Goal: Task Accomplishment & Management: Use online tool/utility

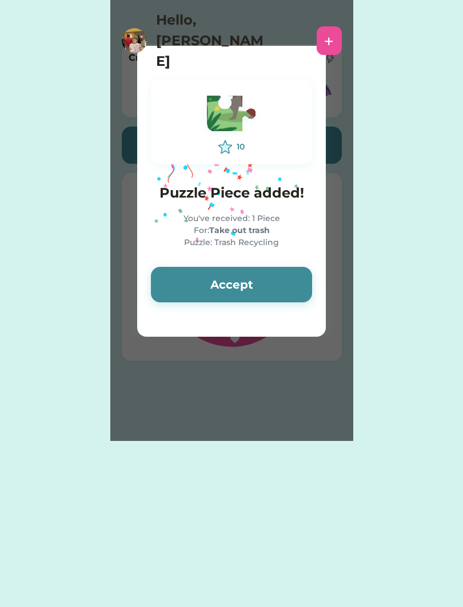
click at [266, 283] on button "Accept" at bounding box center [231, 284] width 161 height 35
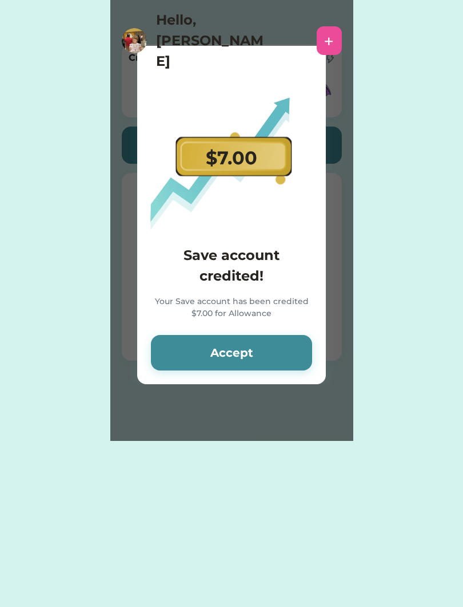
click at [296, 352] on button "Accept" at bounding box center [231, 352] width 161 height 35
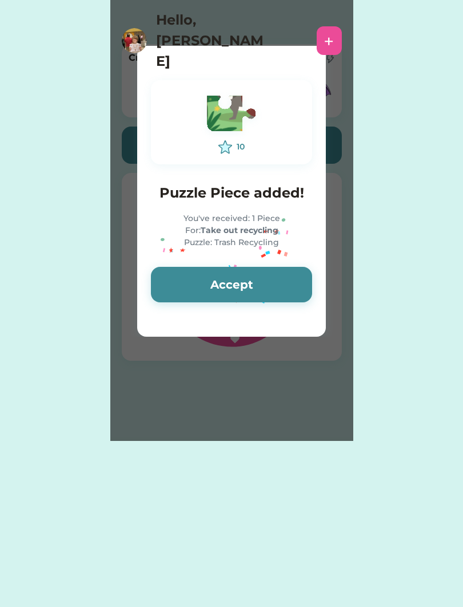
click at [291, 283] on button "Accept" at bounding box center [231, 284] width 161 height 35
click at [286, 282] on button "Accept" at bounding box center [231, 284] width 161 height 35
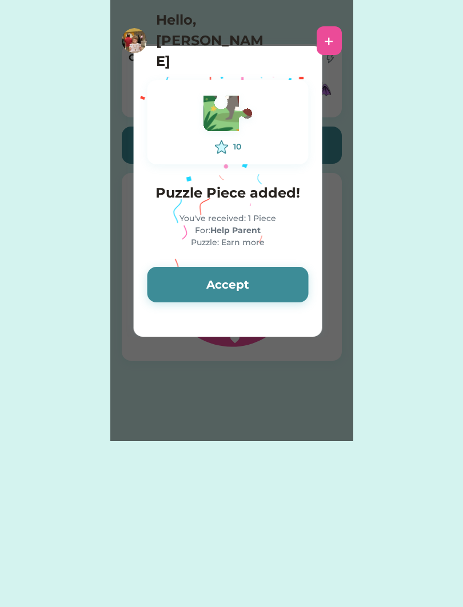
click at [273, 273] on button "Accept" at bounding box center [228, 284] width 161 height 35
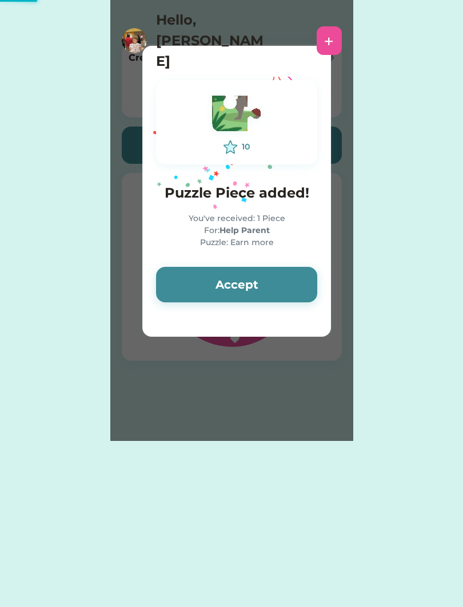
click at [240, 285] on button "Accept" at bounding box center [236, 284] width 161 height 35
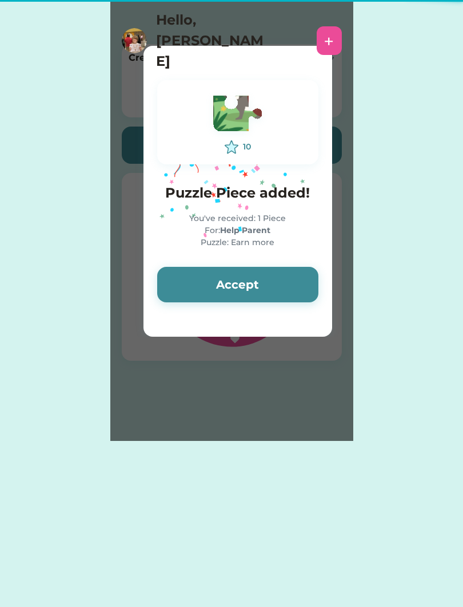
click at [239, 284] on button "Accept" at bounding box center [237, 284] width 161 height 35
click at [240, 286] on button "Accept" at bounding box center [237, 284] width 161 height 35
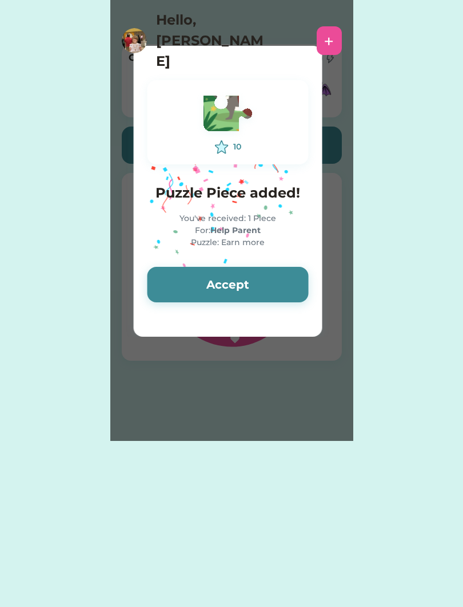
click at [245, 288] on button "Accept" at bounding box center [228, 284] width 161 height 35
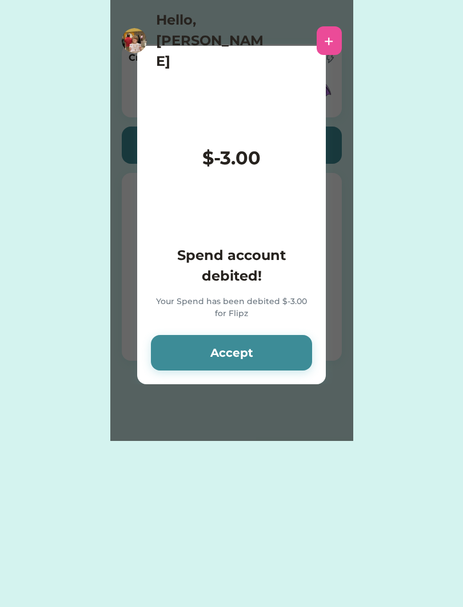
click at [274, 284] on h4 "Spend account debited!" at bounding box center [231, 265] width 161 height 41
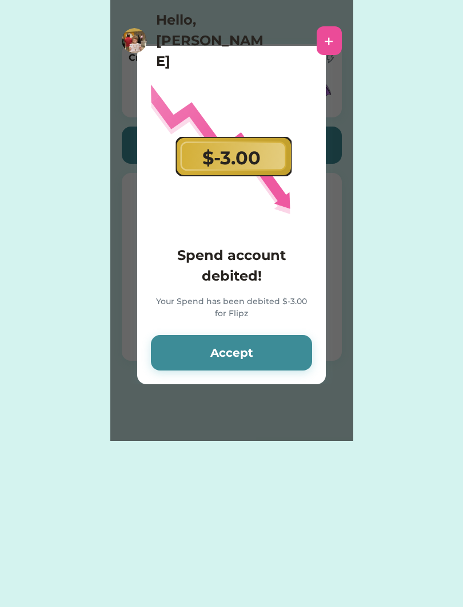
click at [295, 346] on button "Accept" at bounding box center [231, 352] width 161 height 35
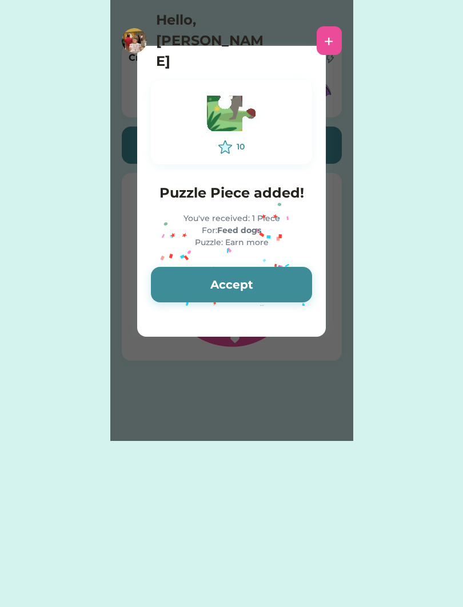
click at [288, 280] on button "Accept" at bounding box center [231, 284] width 161 height 35
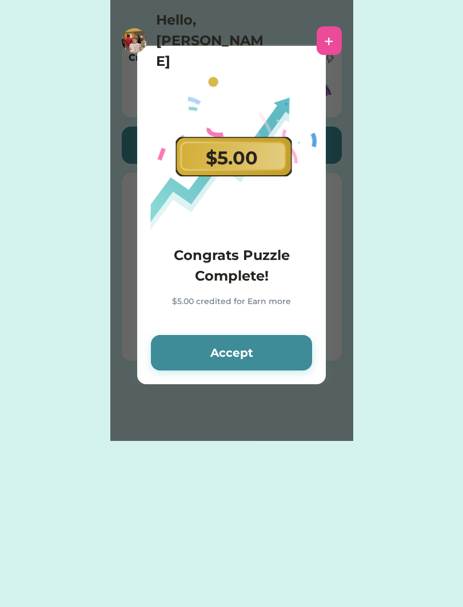
click at [284, 351] on button "Accept" at bounding box center [231, 352] width 161 height 35
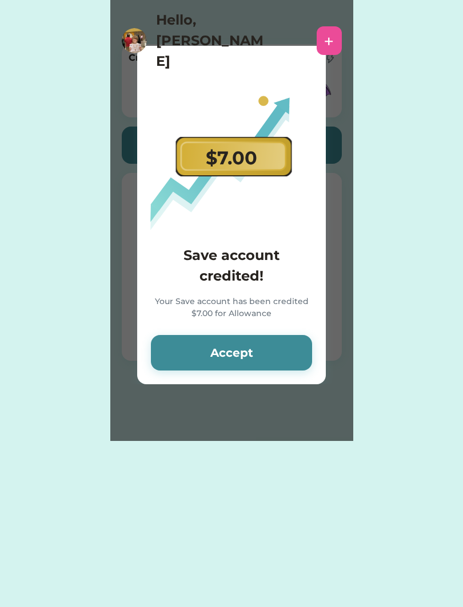
click at [290, 358] on button "Accept" at bounding box center [231, 352] width 161 height 35
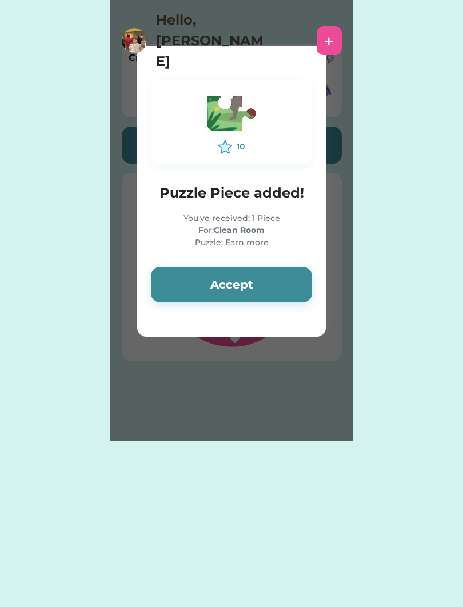
click at [291, 285] on button "Accept" at bounding box center [231, 284] width 161 height 35
click at [290, 281] on button "Accept" at bounding box center [231, 284] width 161 height 35
click at [295, 284] on button "Accept" at bounding box center [231, 284] width 161 height 35
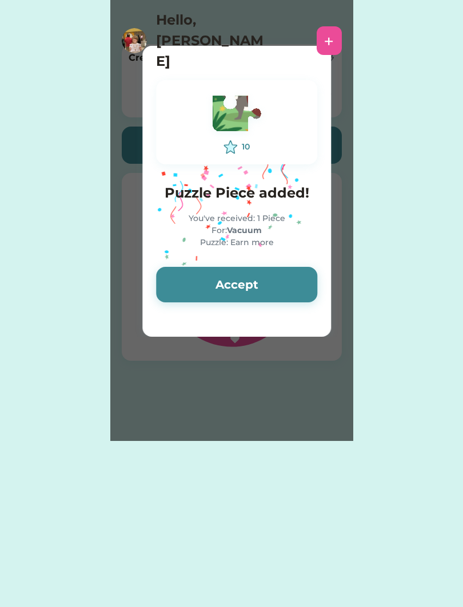
click at [294, 281] on button "Accept" at bounding box center [236, 284] width 161 height 35
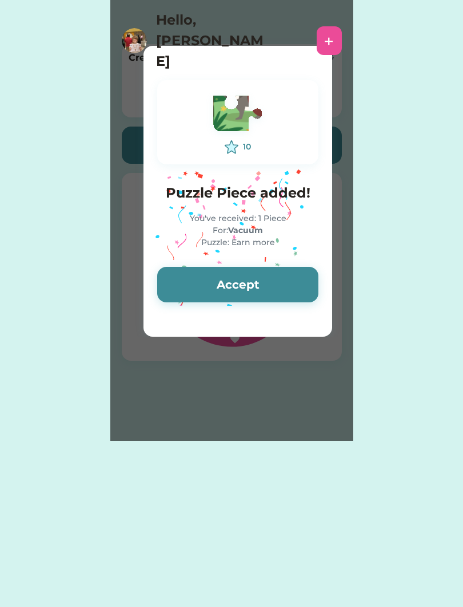
click at [292, 279] on button "Accept" at bounding box center [237, 284] width 161 height 35
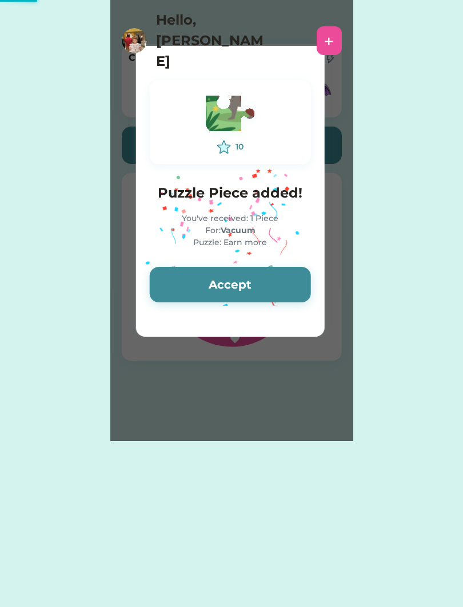
click at [288, 280] on button "Accept" at bounding box center [230, 284] width 161 height 35
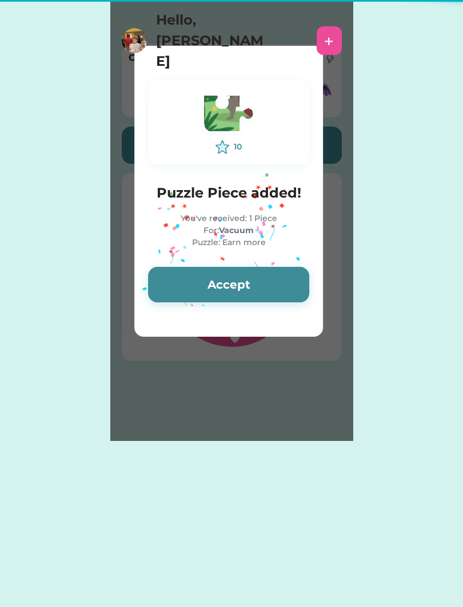
click at [291, 283] on button "Accept" at bounding box center [228, 284] width 161 height 35
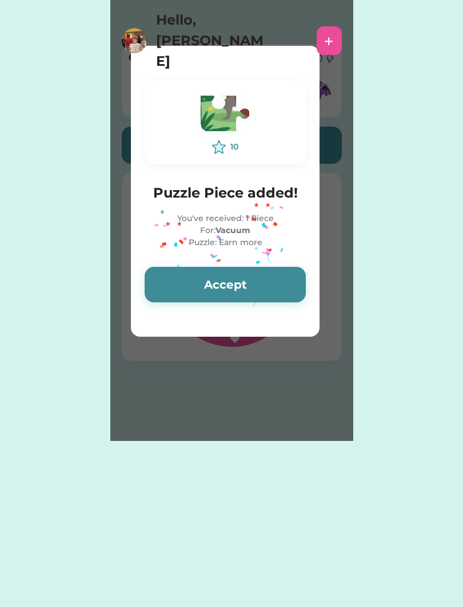
click at [289, 284] on button "Accept" at bounding box center [225, 284] width 161 height 35
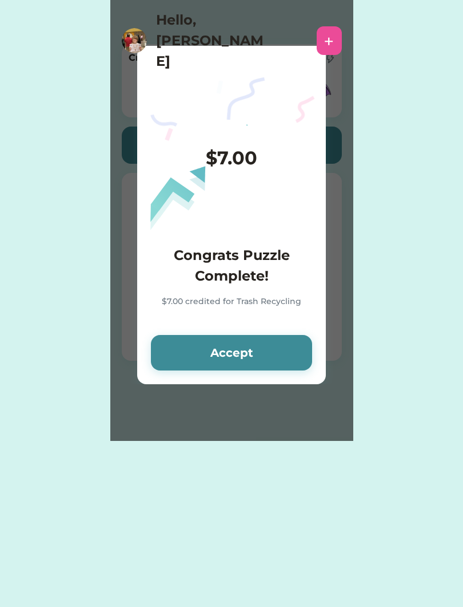
click at [287, 286] on h4 "Congrats Puzzle Complete!" at bounding box center [231, 265] width 161 height 41
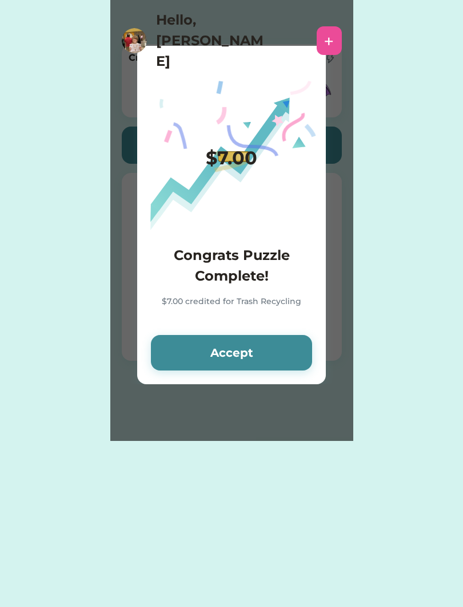
click at [295, 359] on button "Accept" at bounding box center [231, 352] width 161 height 35
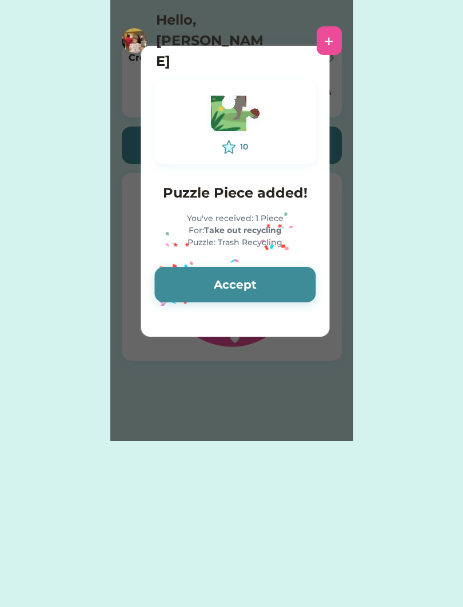
click at [288, 350] on div "Please wait $ account credited! Your account has been credited $ Accept 10 Puzz…" at bounding box center [231, 220] width 243 height 441
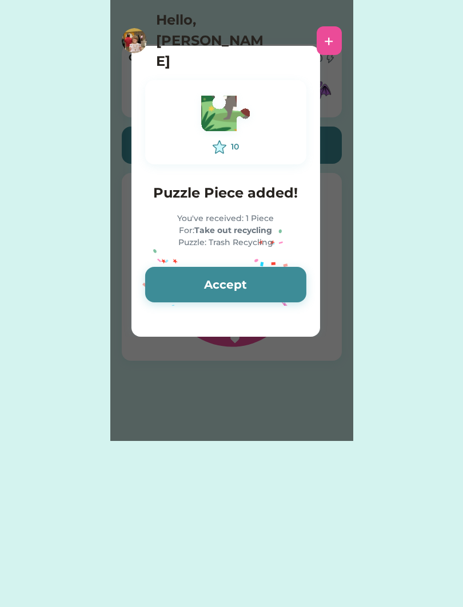
click at [296, 279] on button "Accept" at bounding box center [225, 284] width 161 height 35
click at [286, 287] on button "Accept" at bounding box center [225, 284] width 161 height 35
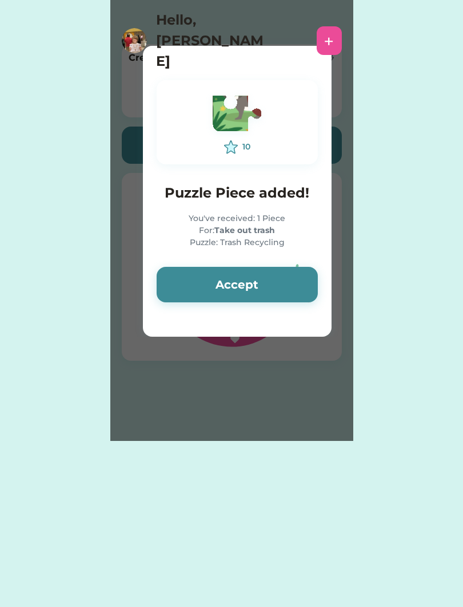
click at [292, 280] on button "Accept" at bounding box center [237, 284] width 161 height 35
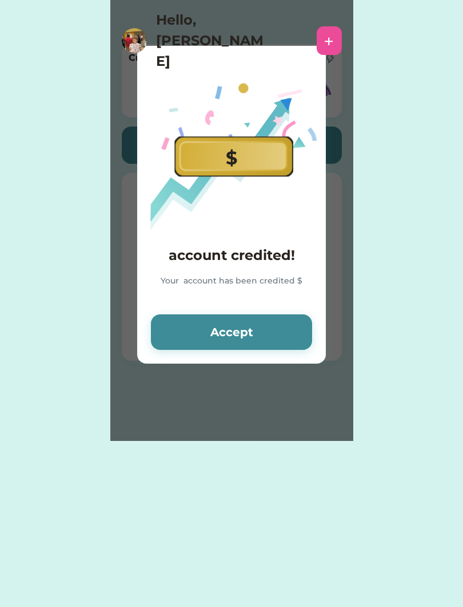
click at [288, 265] on h4 "account credited!" at bounding box center [231, 255] width 161 height 21
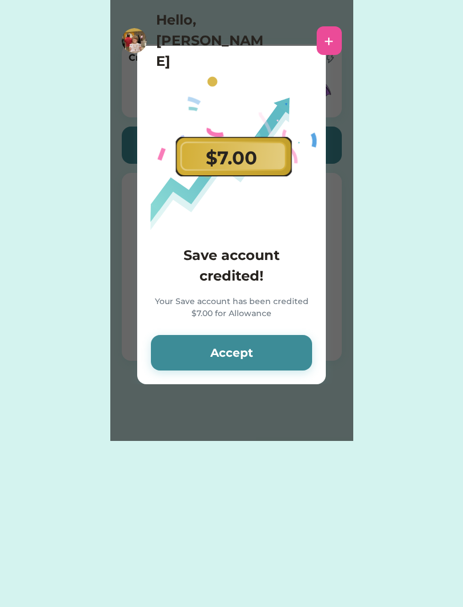
click at [274, 343] on button "Accept" at bounding box center [231, 352] width 161 height 35
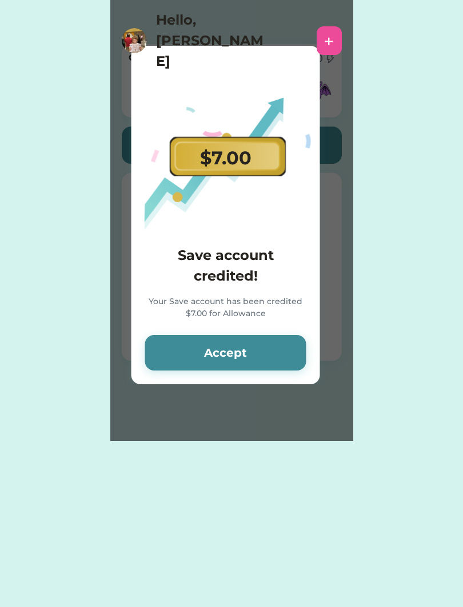
click at [274, 343] on button "Accept" at bounding box center [225, 352] width 161 height 35
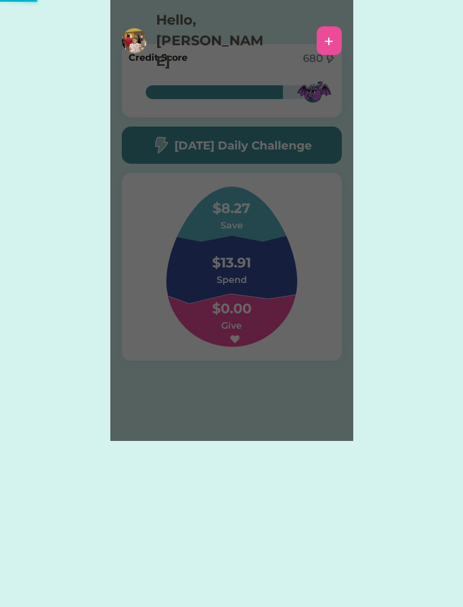
click at [273, 337] on div "Please wait $7.00 Save account credited! Your Save account has been credited $7…" at bounding box center [231, 220] width 243 height 441
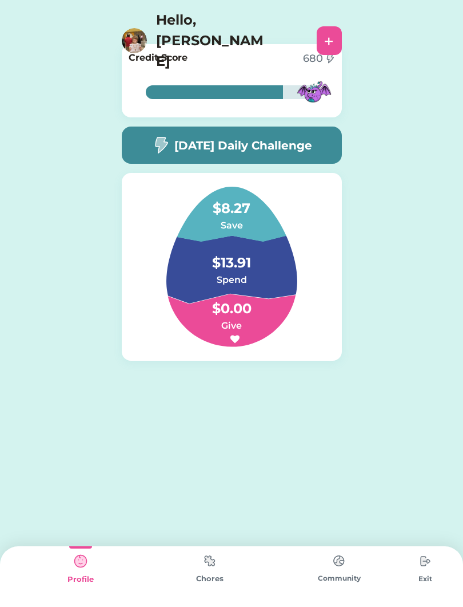
click at [308, 155] on div "[DATE] Daily Challenge" at bounding box center [232, 144] width 220 height 37
